Goal: Transaction & Acquisition: Purchase product/service

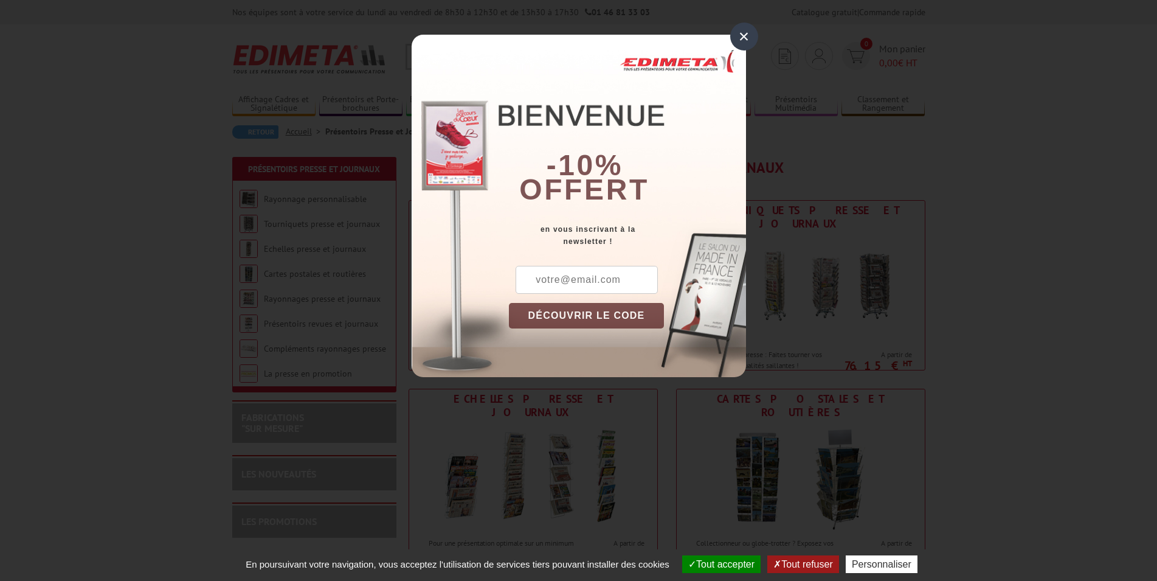
click at [738, 32] on div "×" at bounding box center [744, 37] width 28 height 28
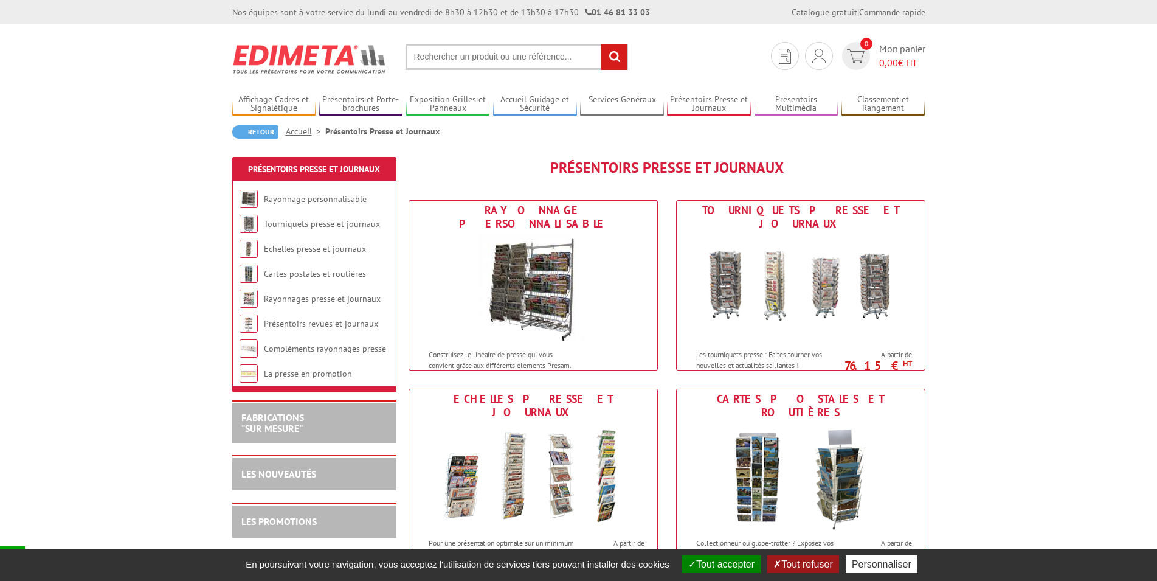
scroll to position [248, 0]
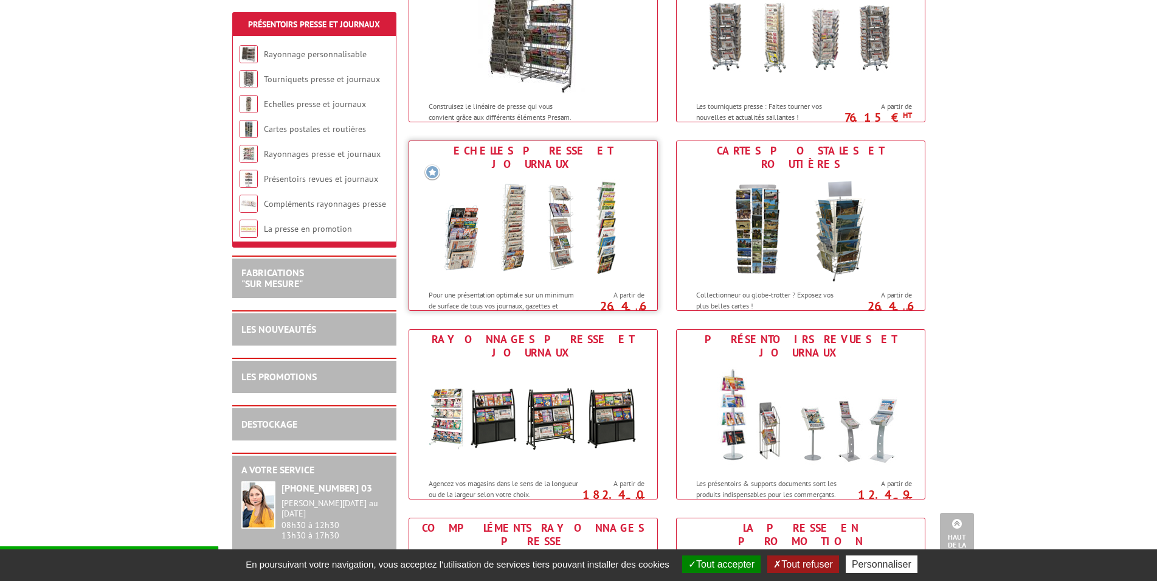
click at [468, 218] on img at bounding box center [533, 228] width 225 height 109
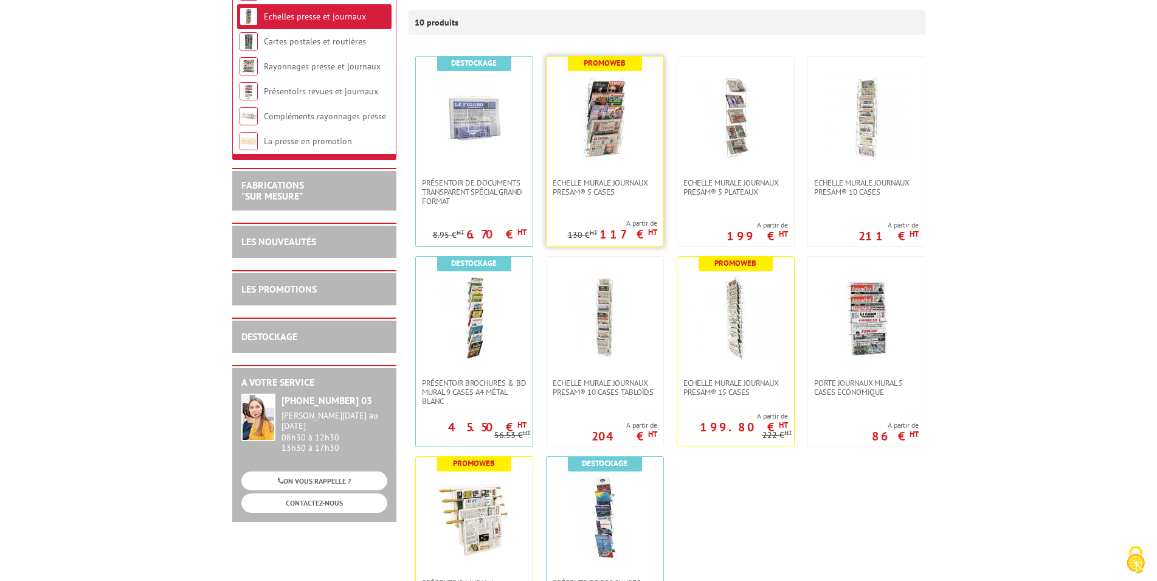
scroll to position [248, 0]
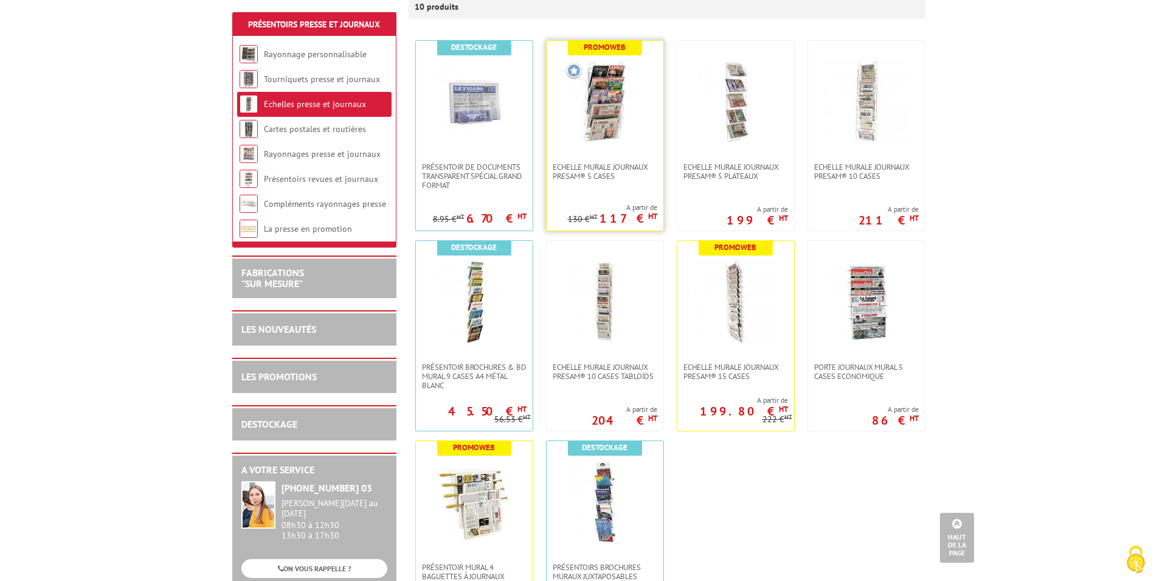
click at [609, 115] on img at bounding box center [605, 101] width 85 height 85
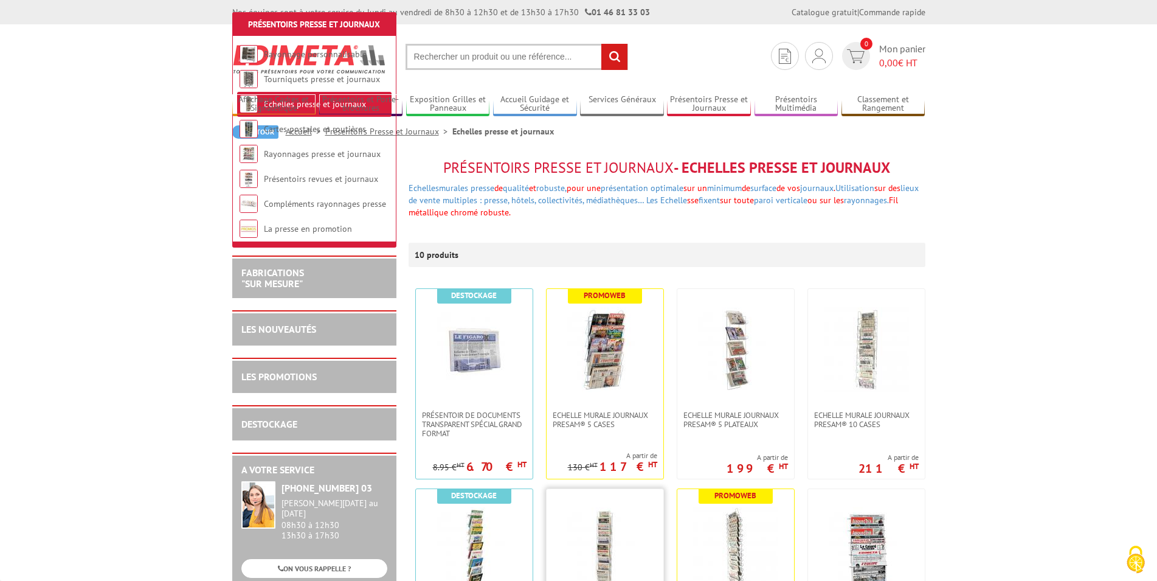
scroll to position [248, 0]
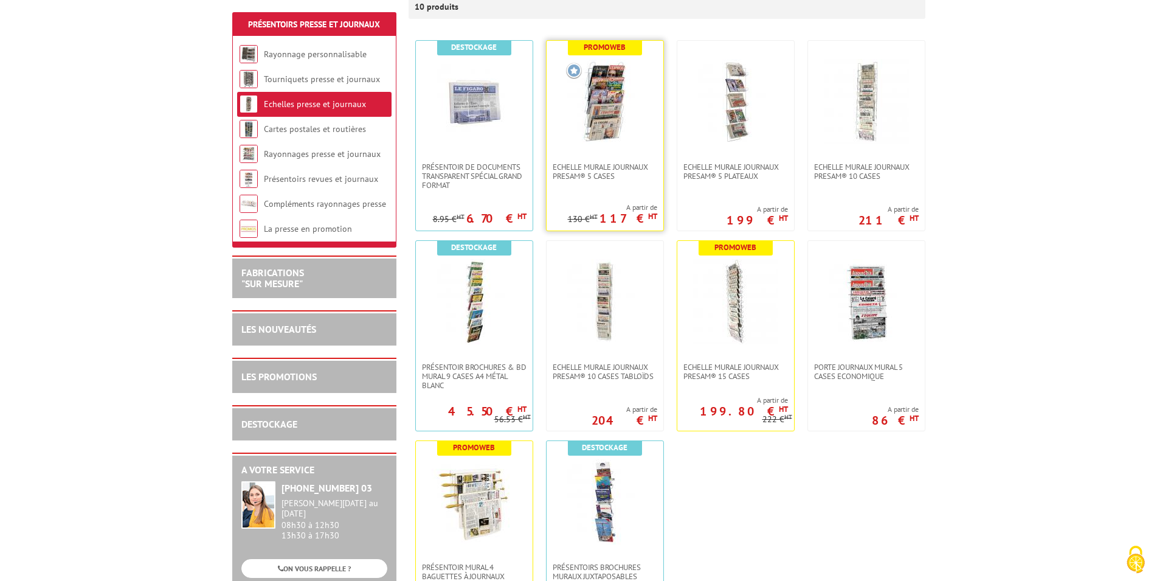
click at [611, 100] on img at bounding box center [605, 101] width 85 height 85
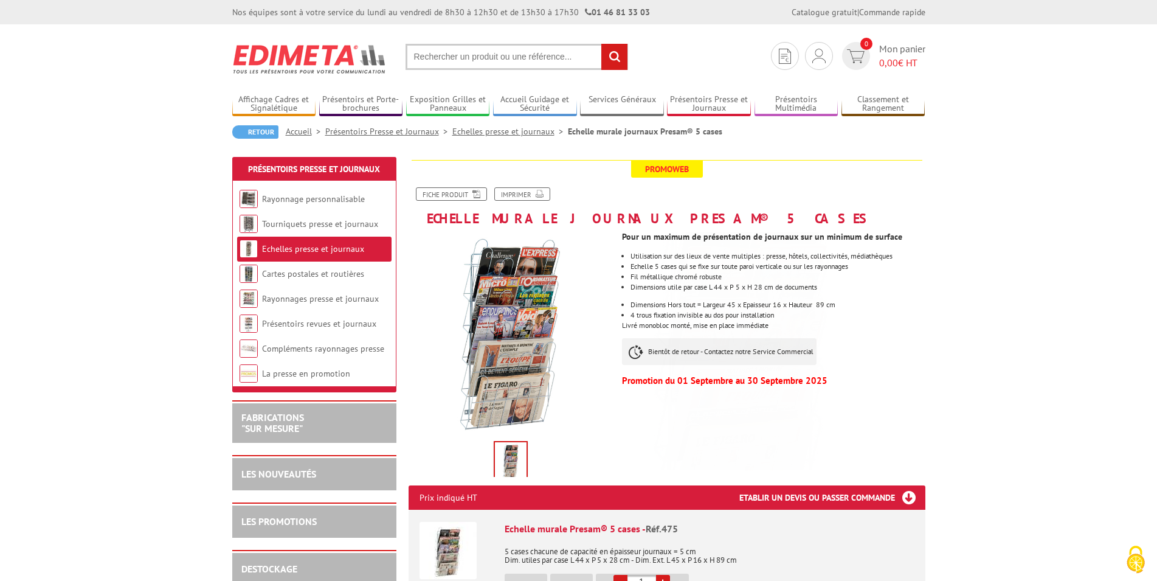
click at [507, 456] on img at bounding box center [511, 461] width 32 height 38
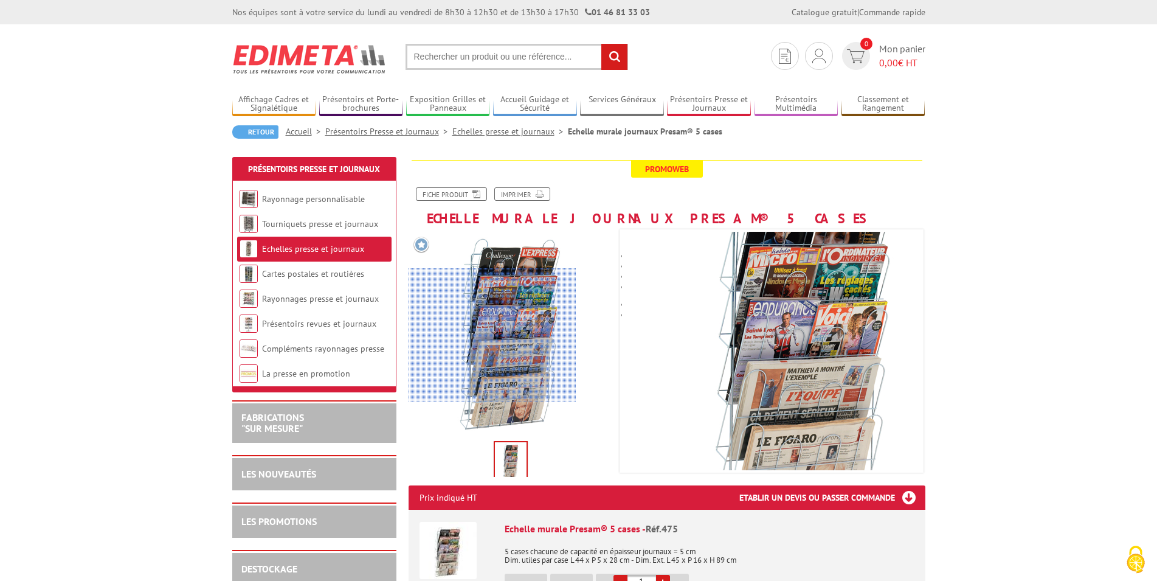
click at [491, 335] on div at bounding box center [493, 335] width 168 height 134
